Goal: Information Seeking & Learning: Find specific fact

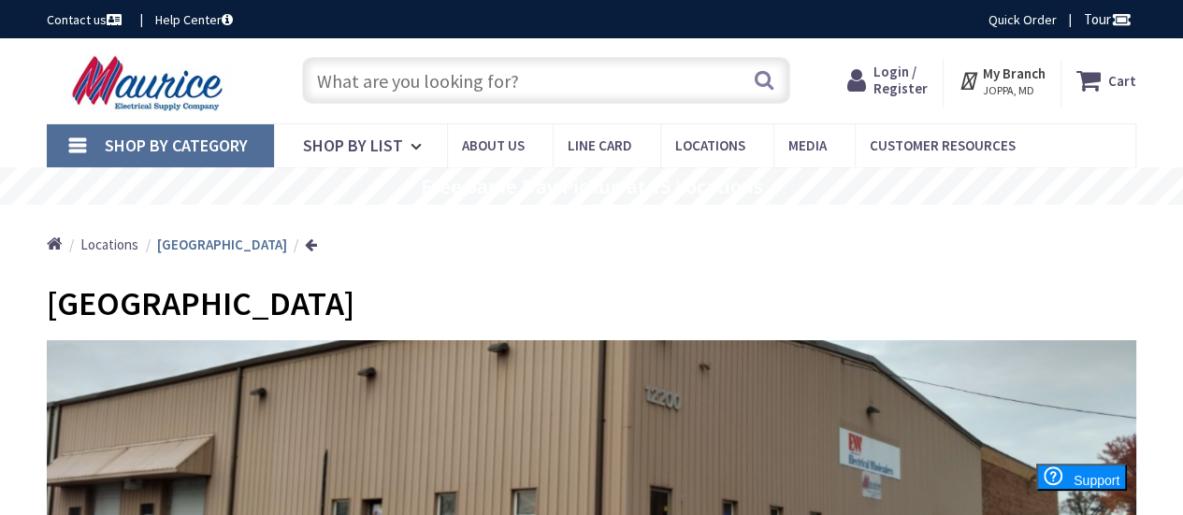
click at [356, 80] on input "text" at bounding box center [546, 80] width 488 height 47
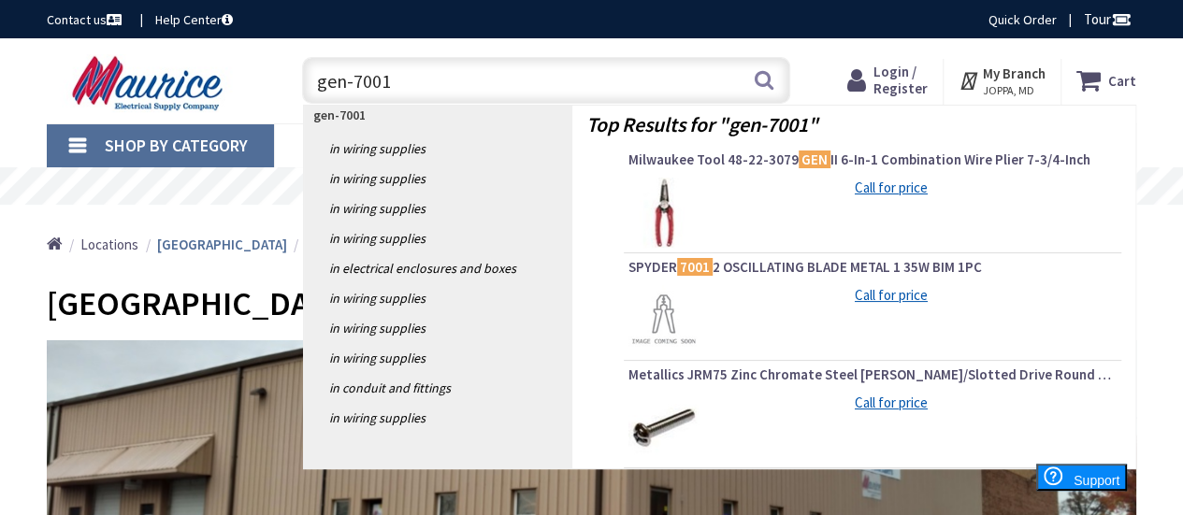
click at [356, 121] on strong "gen-7001" at bounding box center [339, 115] width 52 height 17
drag, startPoint x: 350, startPoint y: 79, endPoint x: 251, endPoint y: 90, distance: 99.8
click at [251, 90] on div "Toggle Nav gen-7001 gen-7001 Search Cart My Cart Close" at bounding box center [592, 81] width 1118 height 63
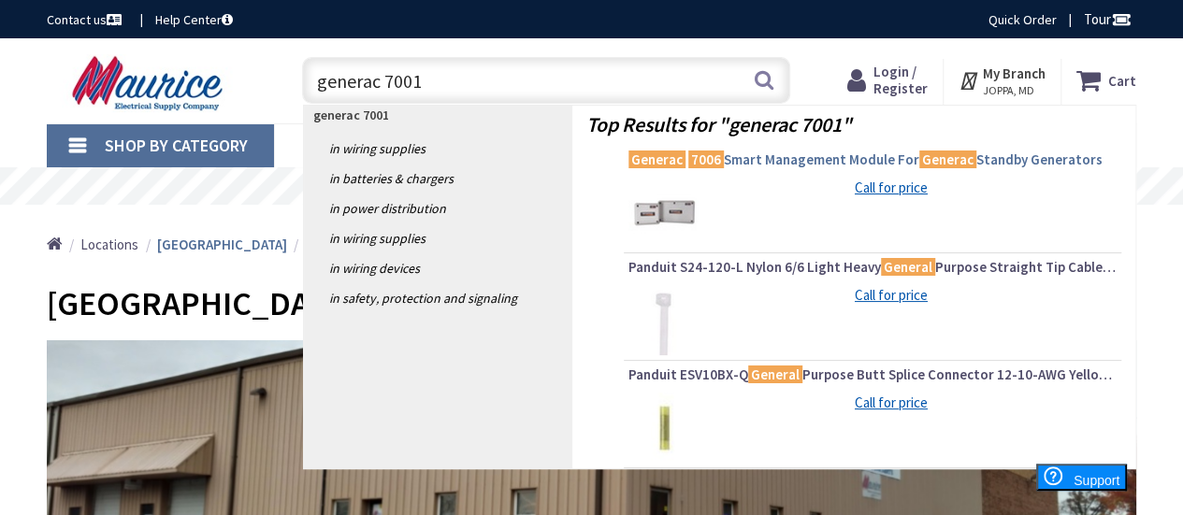
type input "generac 7001"
click at [702, 152] on mark "7006" at bounding box center [707, 159] width 36 height 23
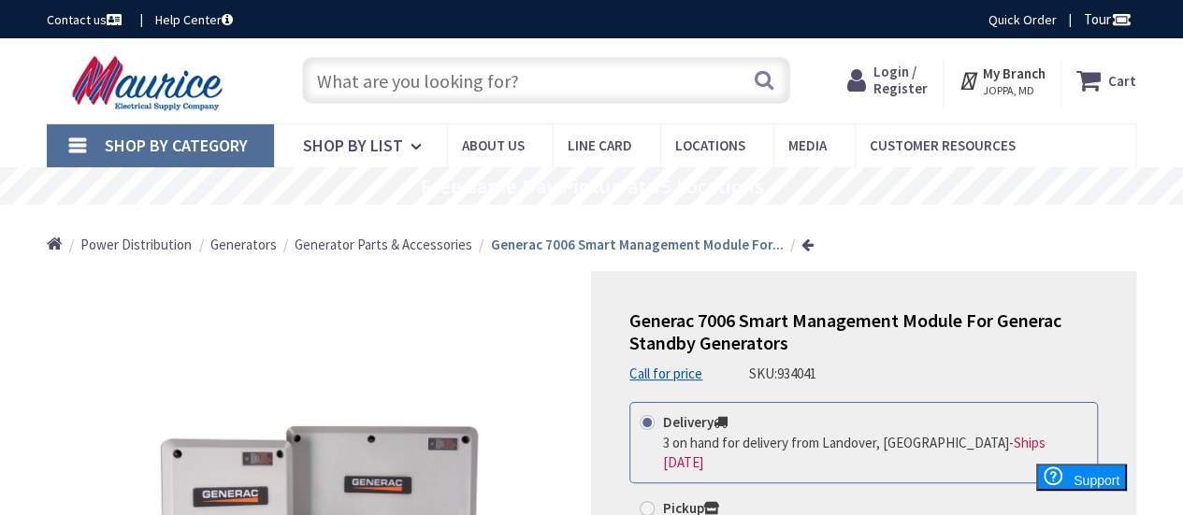
click at [372, 86] on input "text" at bounding box center [546, 80] width 488 height 47
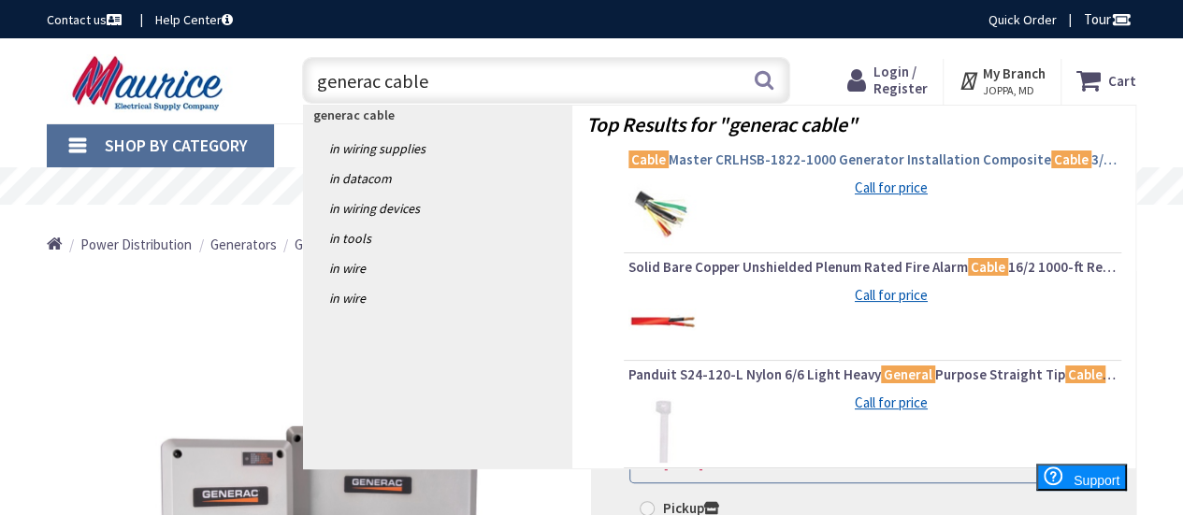
type input "generac cable"
click at [747, 160] on span "Cable Master CRLHSB-1822-1000 Generator Installation Composite Cable 3/3-8/1-18…" at bounding box center [873, 160] width 488 height 19
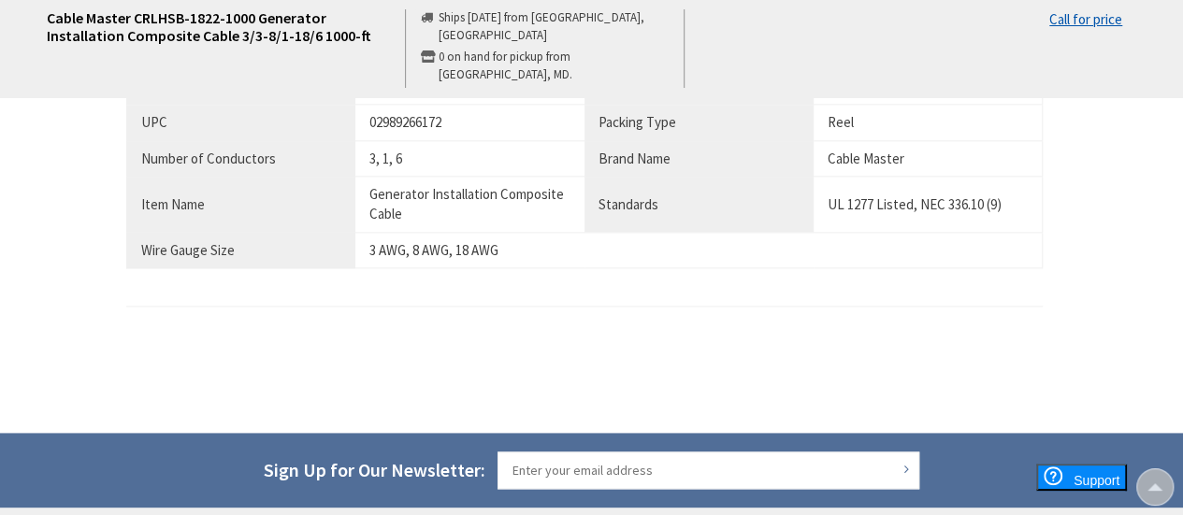
scroll to position [935, 0]
